Goal: Check status: Check status

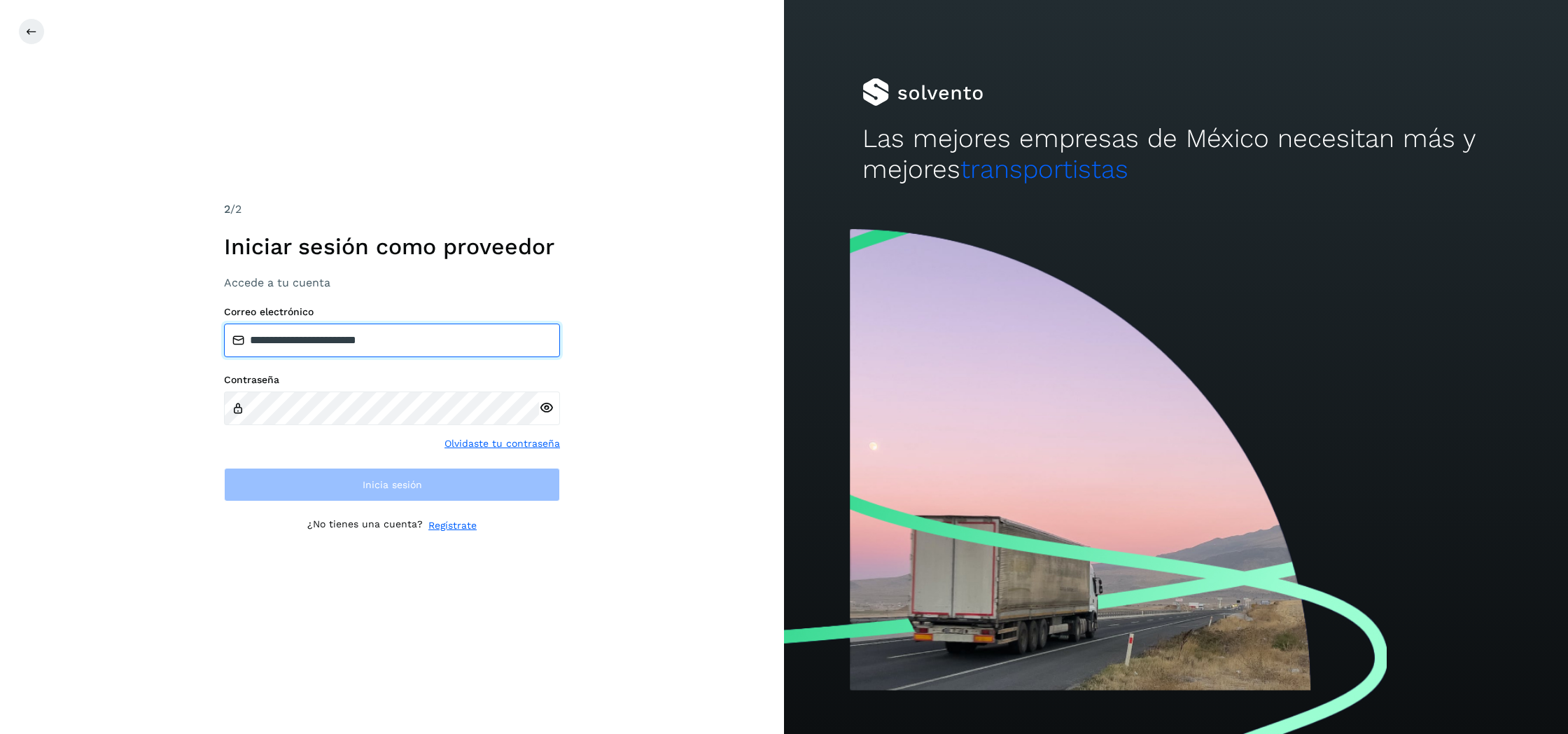
type input "**********"
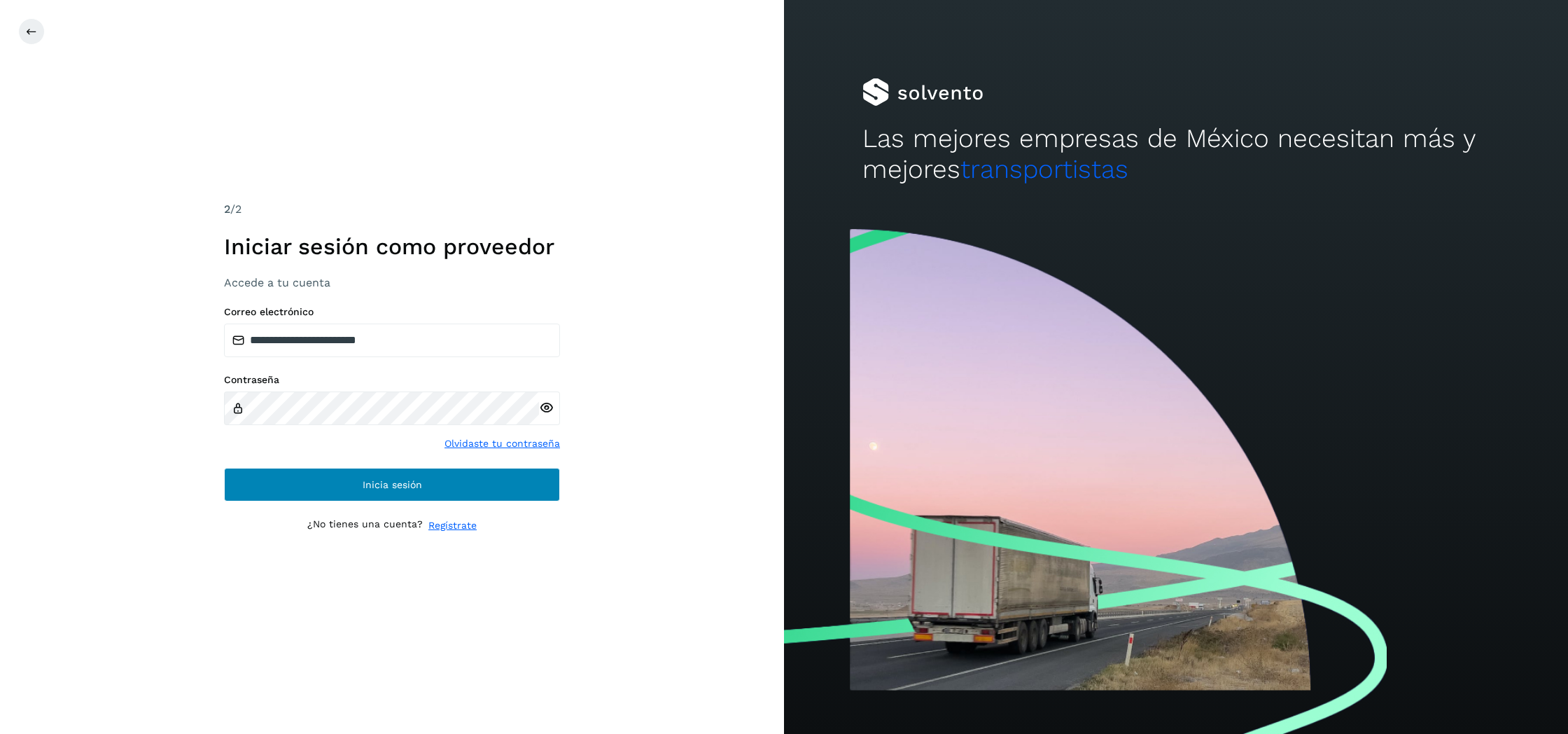
click at [349, 497] on button "Inicia sesión" at bounding box center [392, 484] width 336 height 34
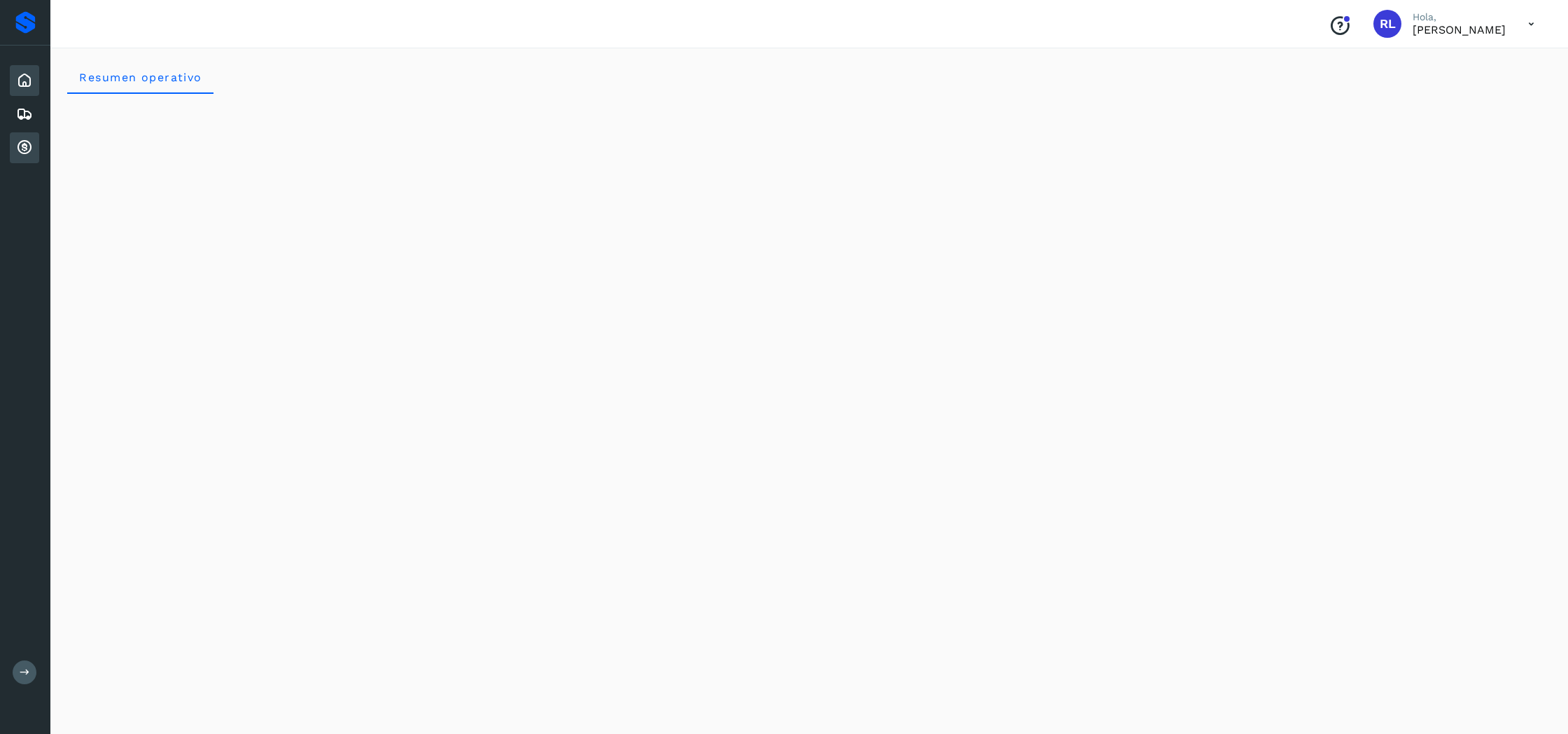
click at [32, 153] on icon at bounding box center [24, 148] width 17 height 17
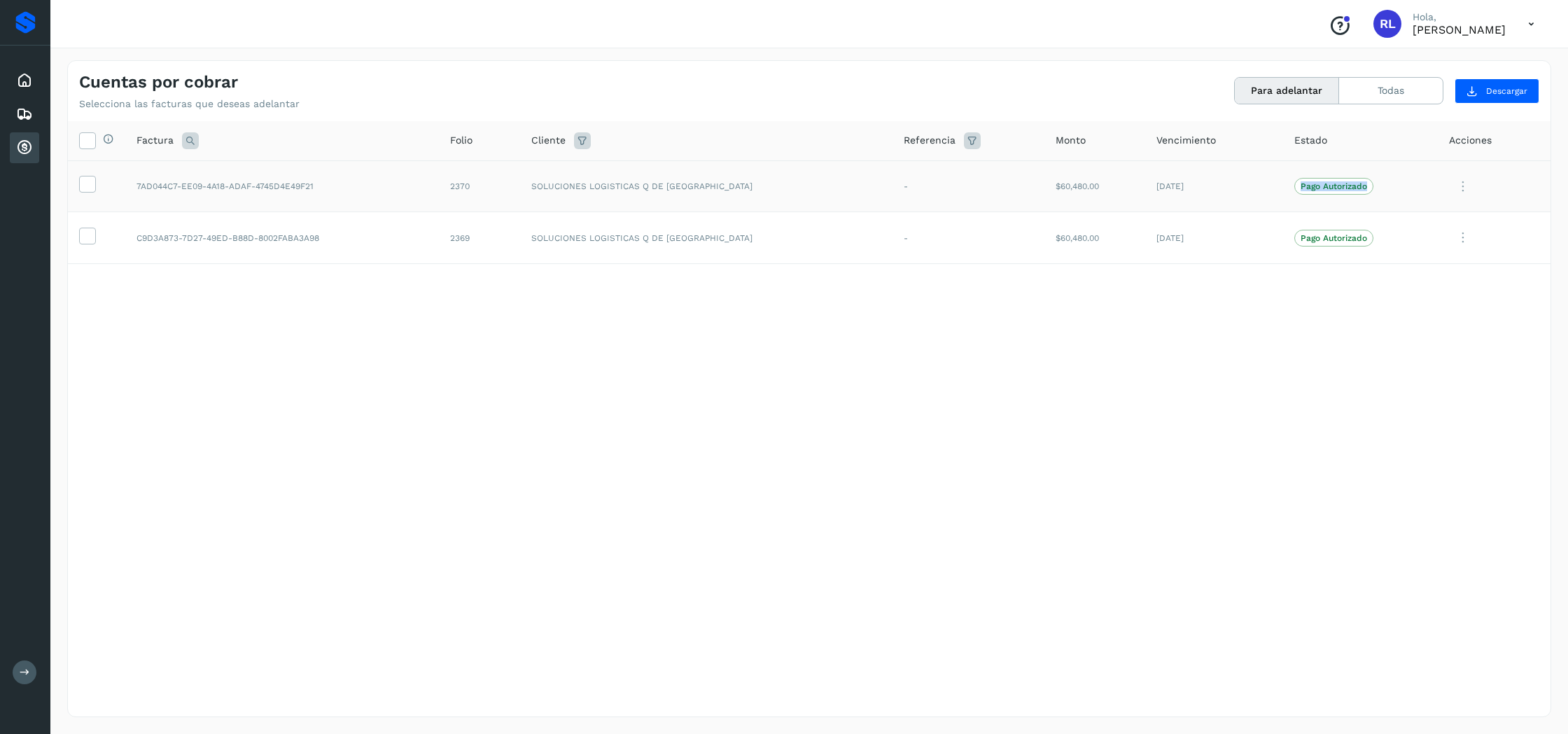
drag, startPoint x: 1350, startPoint y: 183, endPoint x: 1282, endPoint y: 183, distance: 68.0
click at [1294, 183] on span "Pago Autorizado" at bounding box center [1334, 186] width 79 height 17
drag, startPoint x: 1339, startPoint y: 237, endPoint x: 1278, endPoint y: 235, distance: 61.0
click at [1294, 233] on span "Pago Autorizado" at bounding box center [1334, 238] width 79 height 17
click at [1261, 305] on div "Selecciona todas las facturas disponibles para adelanto Factura Folio Cliente R…" at bounding box center [810, 390] width 1483 height 537
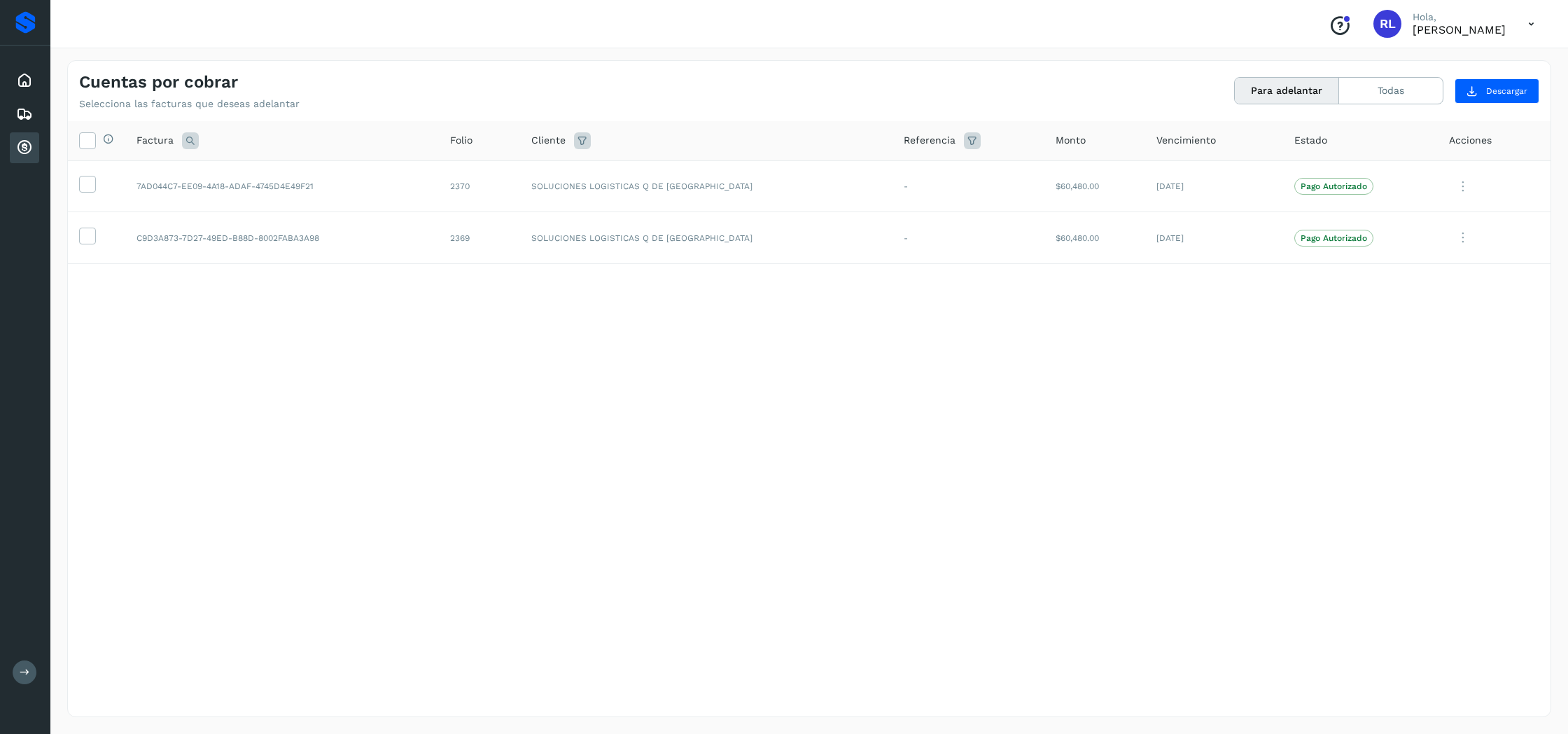
click at [1311, 87] on button "Para adelantar" at bounding box center [1287, 90] width 105 height 26
click at [1391, 86] on button "Todas" at bounding box center [1391, 90] width 104 height 26
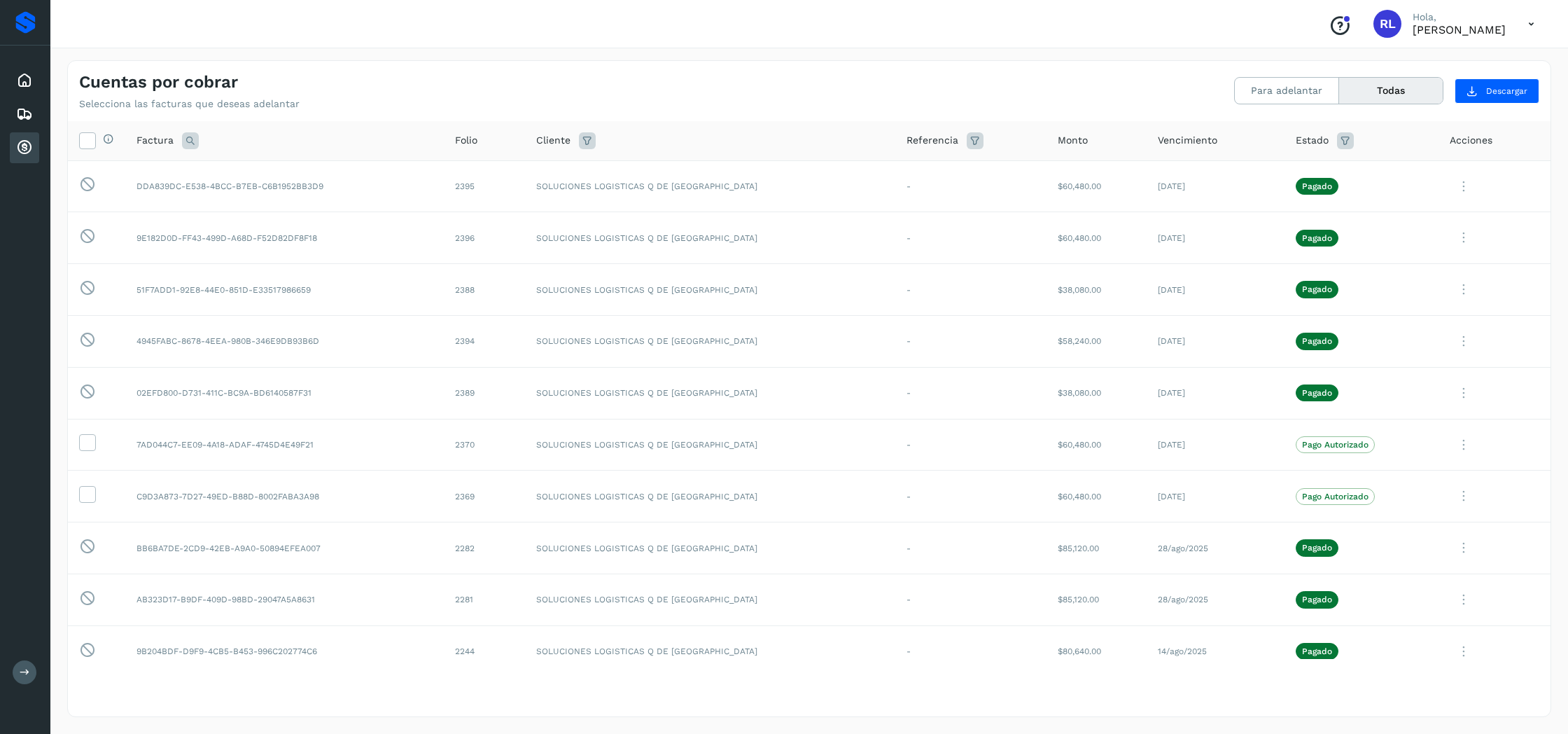
click at [1529, 24] on icon at bounding box center [1531, 24] width 29 height 29
click at [1463, 67] on div "Cerrar sesión" at bounding box center [1462, 63] width 167 height 27
